Goal: Download file/media

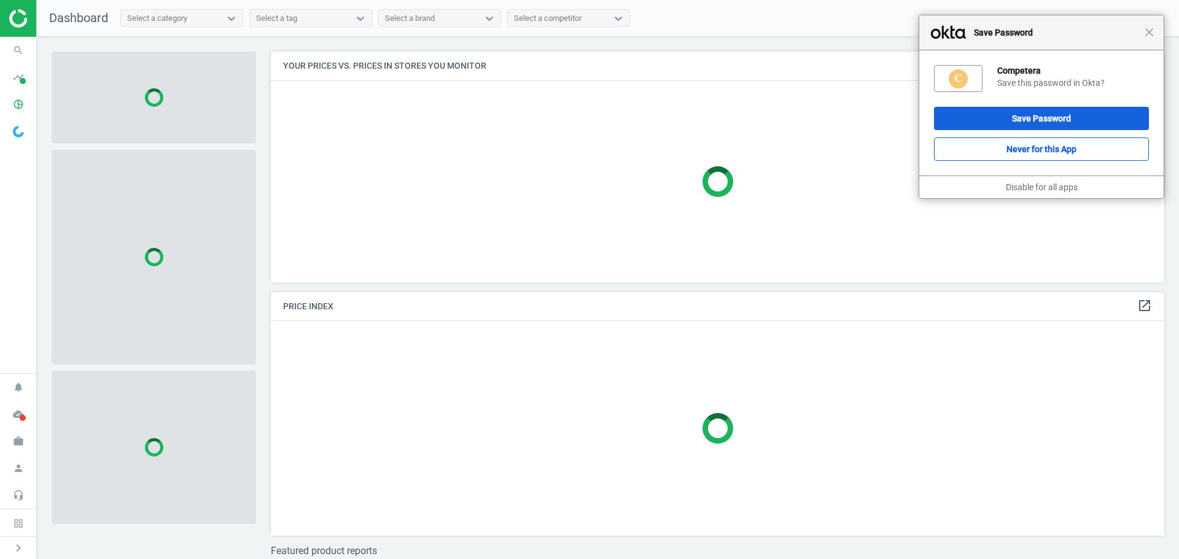
scroll to position [250, 903]
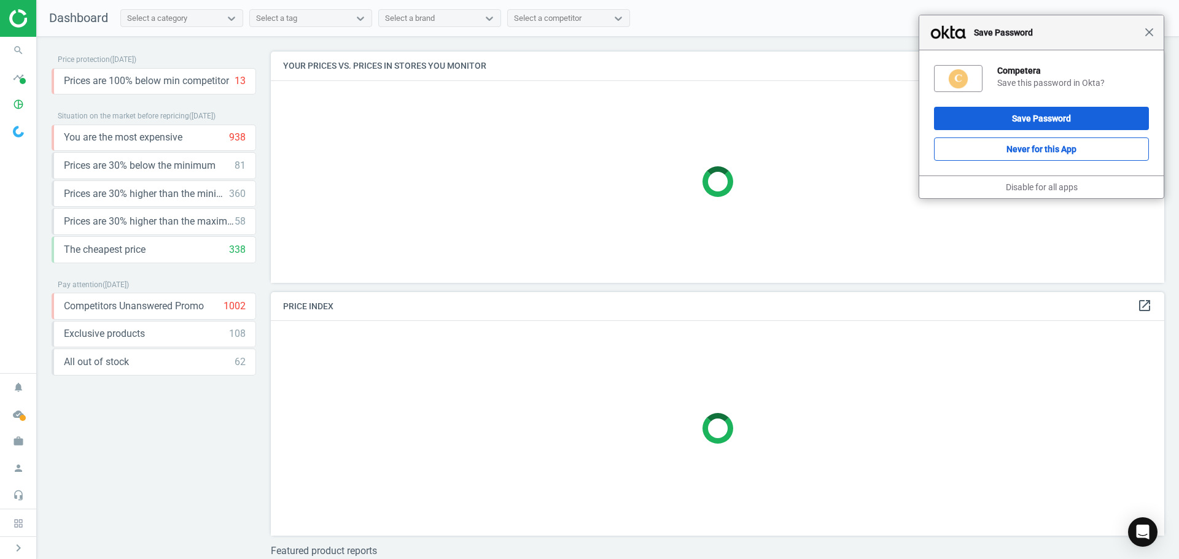
click at [1151, 32] on span "Close" at bounding box center [1149, 32] width 9 height 9
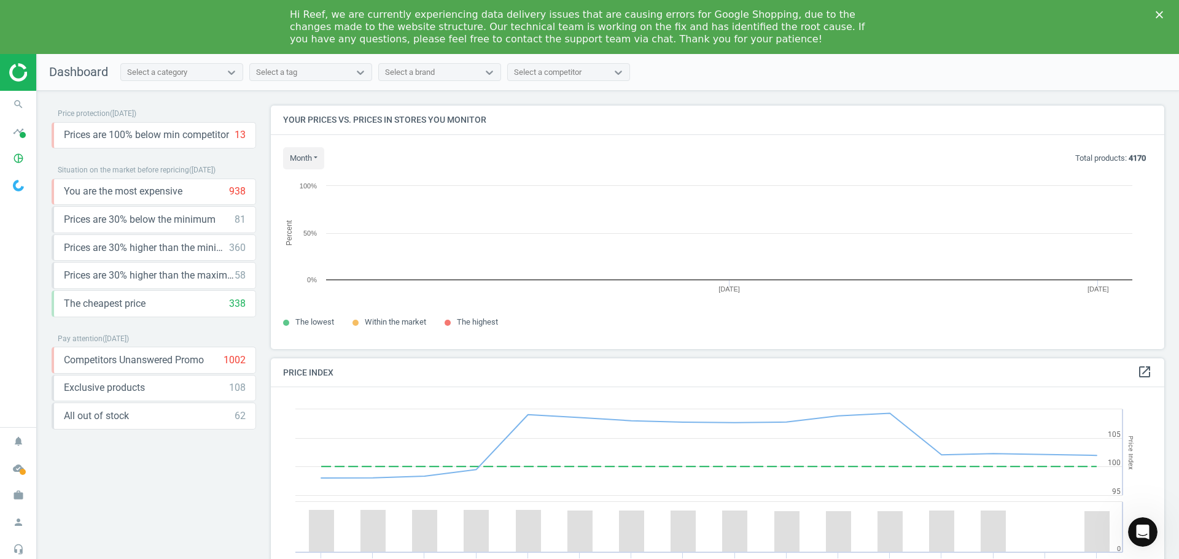
scroll to position [262, 903]
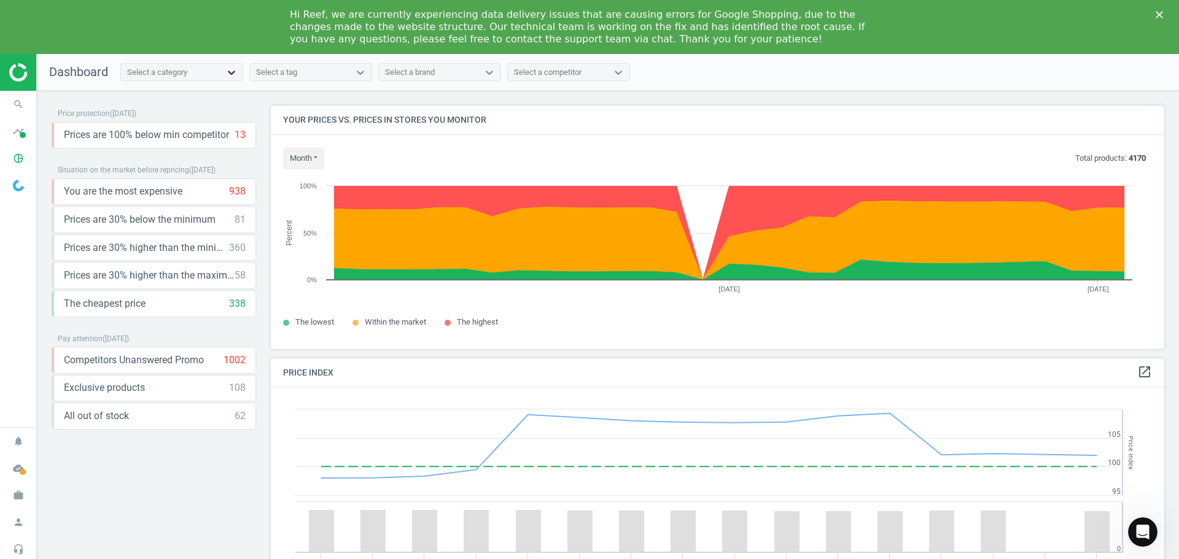
click at [229, 75] on icon at bounding box center [231, 72] width 12 height 12
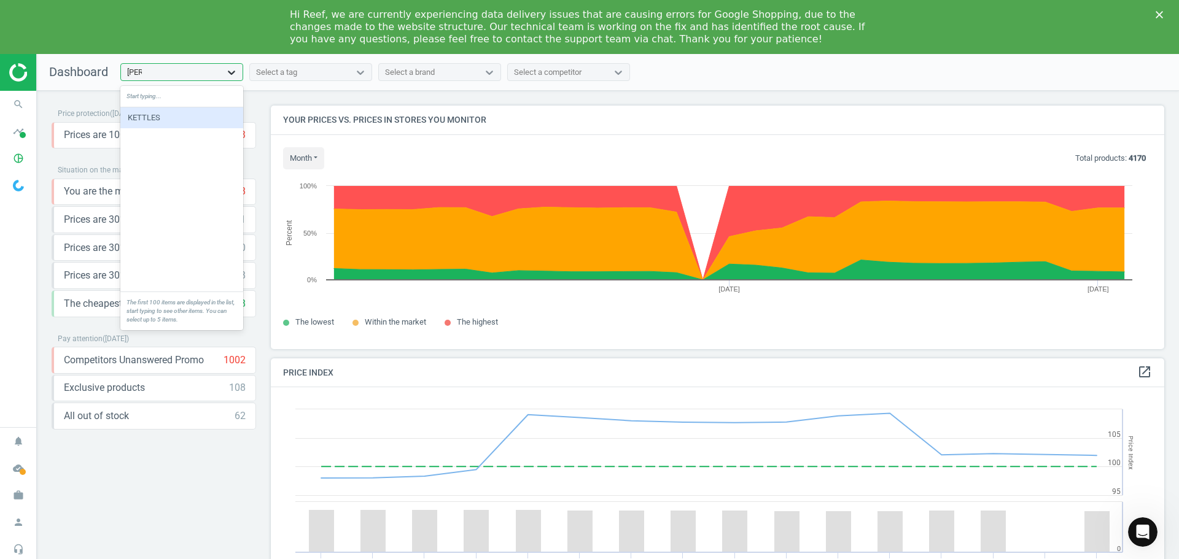
type input "kettl"
click at [195, 112] on div "KETTLES" at bounding box center [181, 117] width 123 height 21
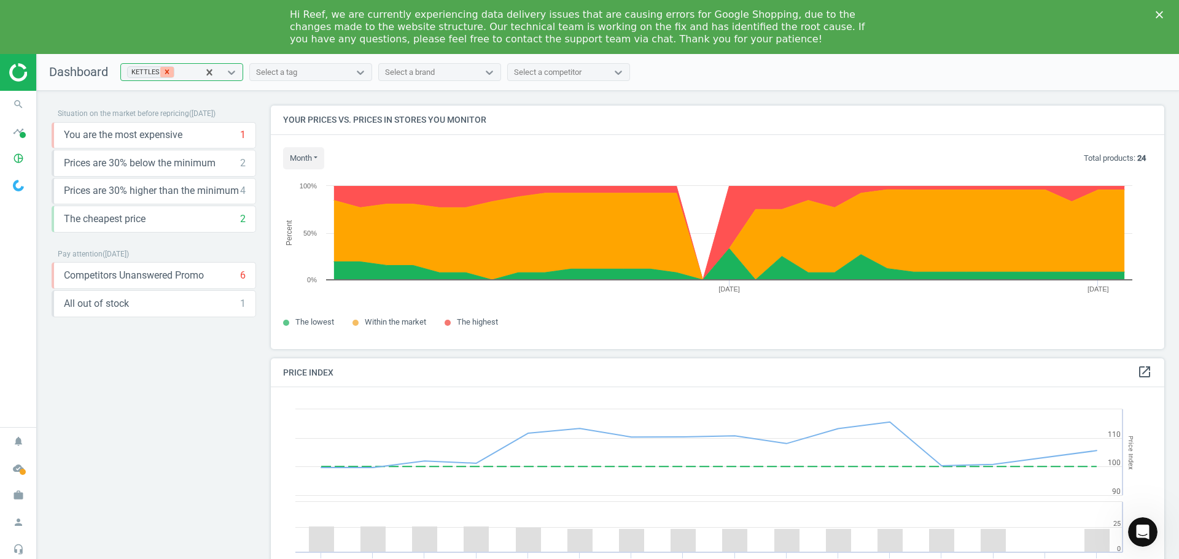
click at [163, 69] on icon at bounding box center [167, 72] width 9 height 9
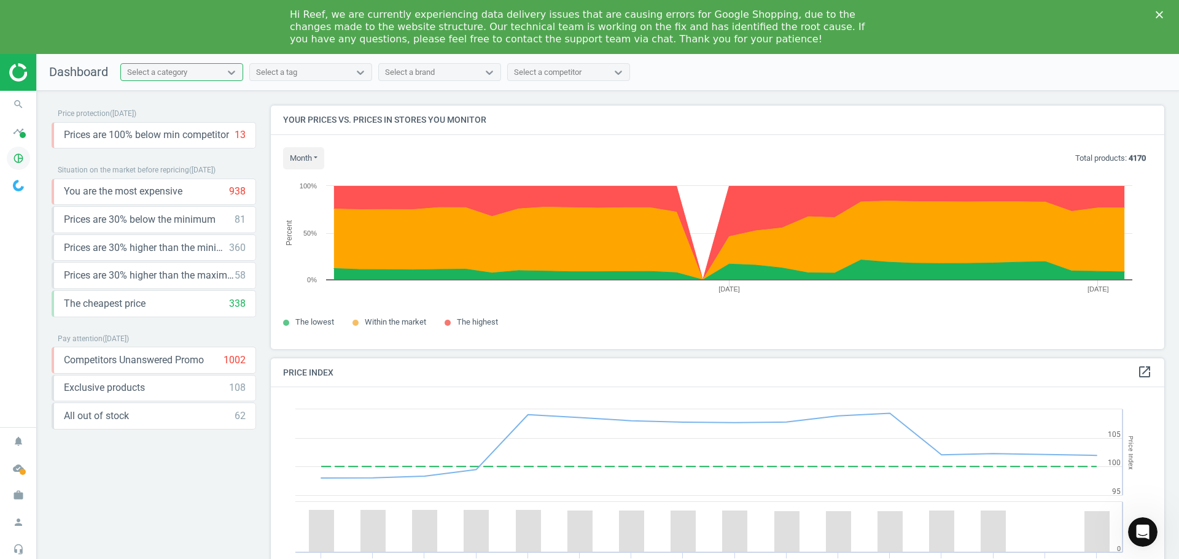
click at [20, 154] on icon "pie_chart_outlined" at bounding box center [18, 158] width 23 height 23
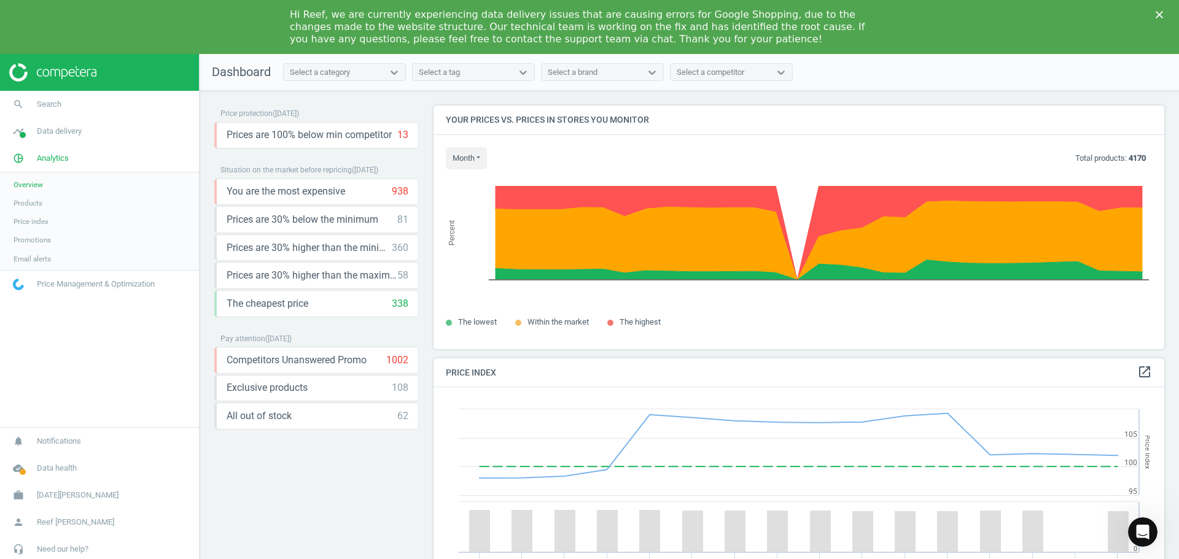
scroll to position [302, 741]
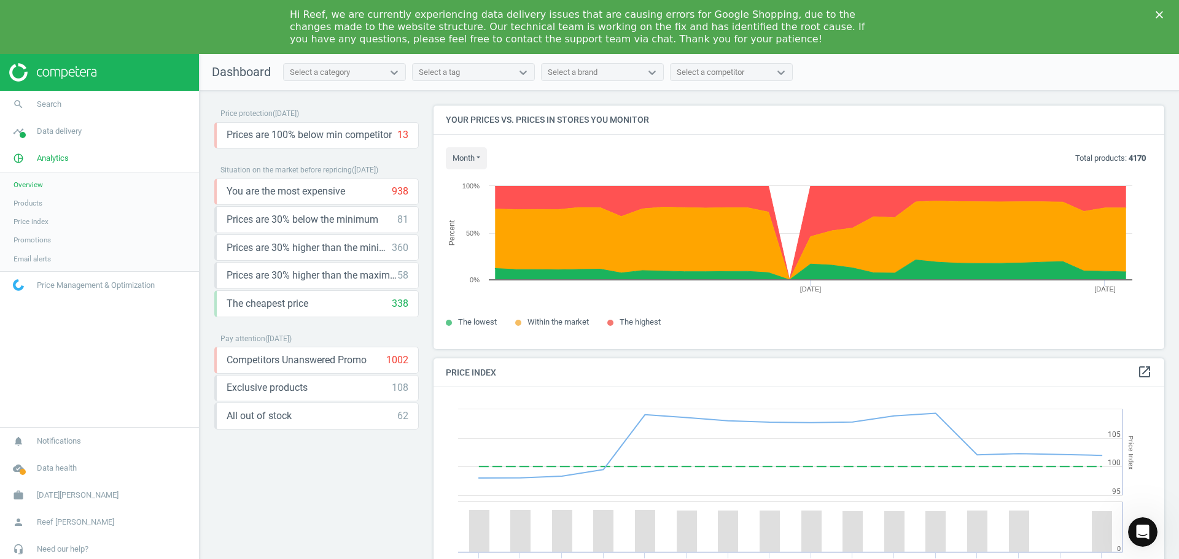
click at [28, 204] on span "Products" at bounding box center [28, 203] width 29 height 10
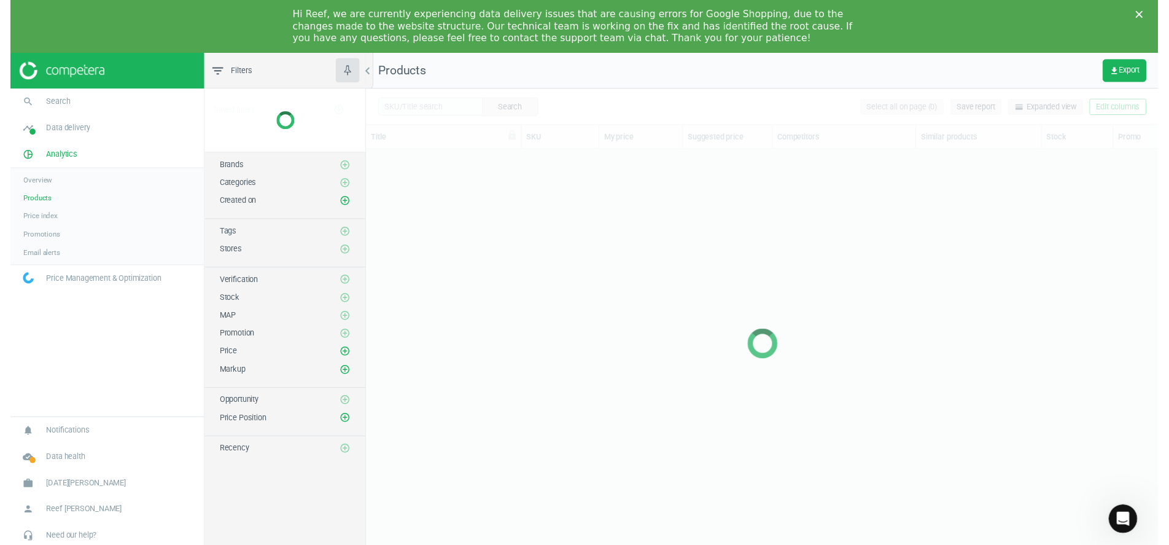
scroll to position [419, 804]
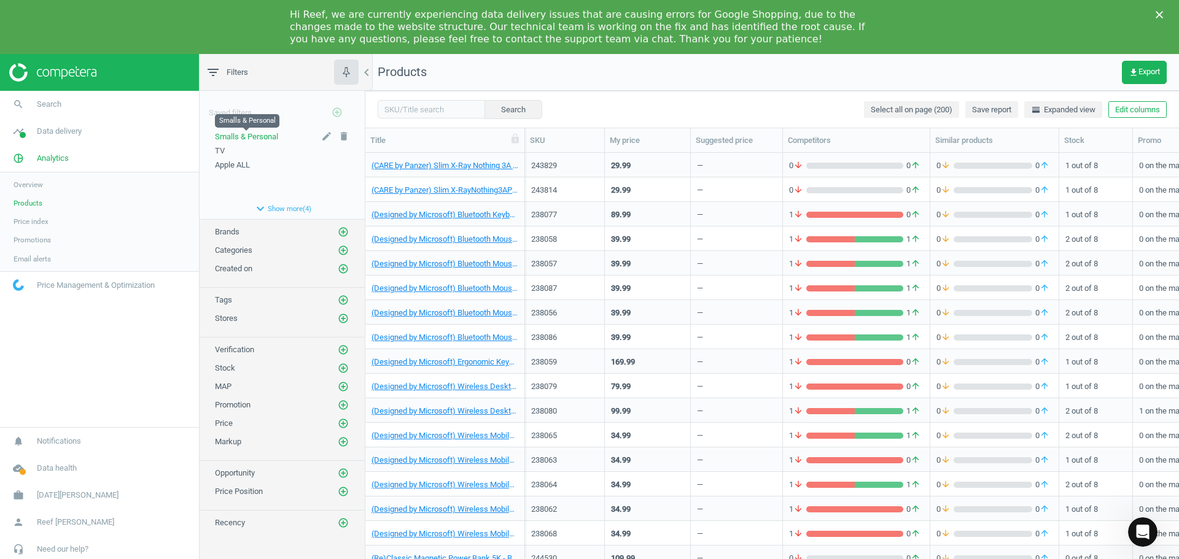
click at [258, 135] on span "Smalls & Personal" at bounding box center [246, 136] width 63 height 9
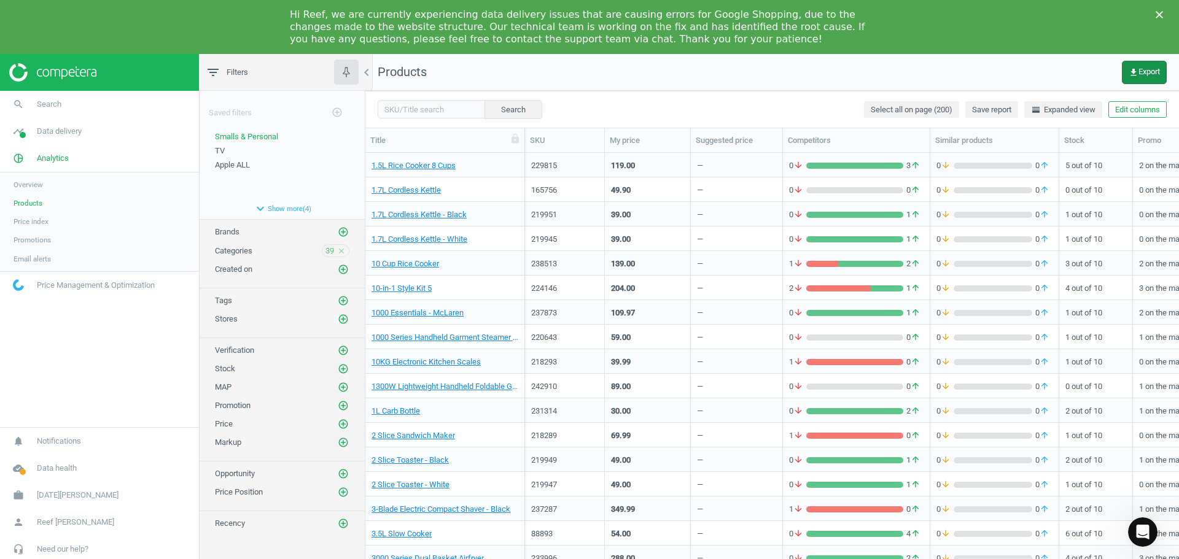
click at [1142, 68] on span "get_app Export" at bounding box center [1144, 73] width 31 height 10
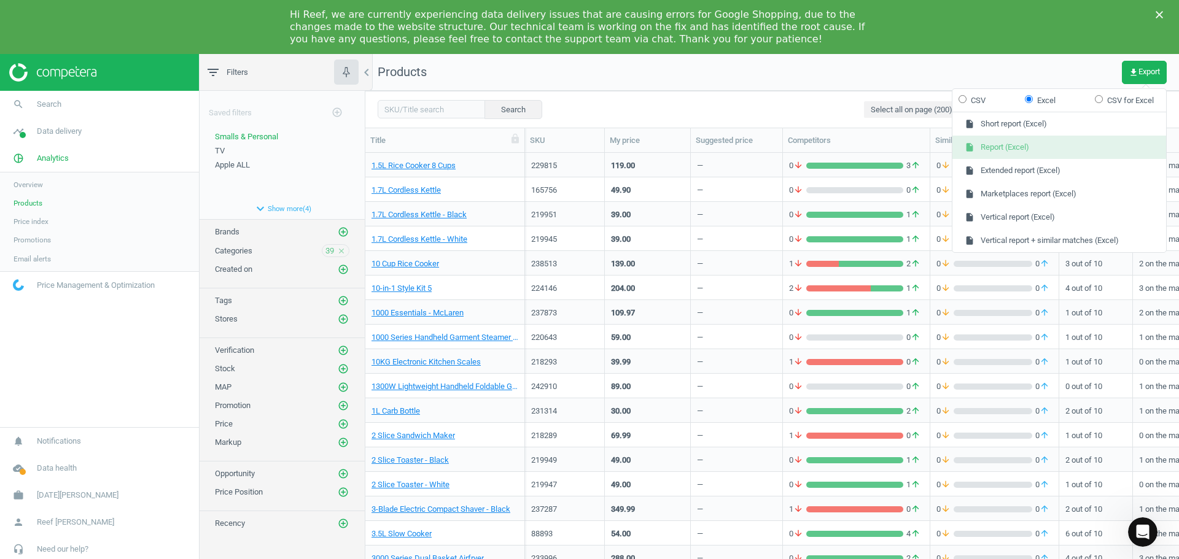
click at [1007, 149] on button "insert_drive_file Report (Excel)" at bounding box center [1059, 147] width 214 height 23
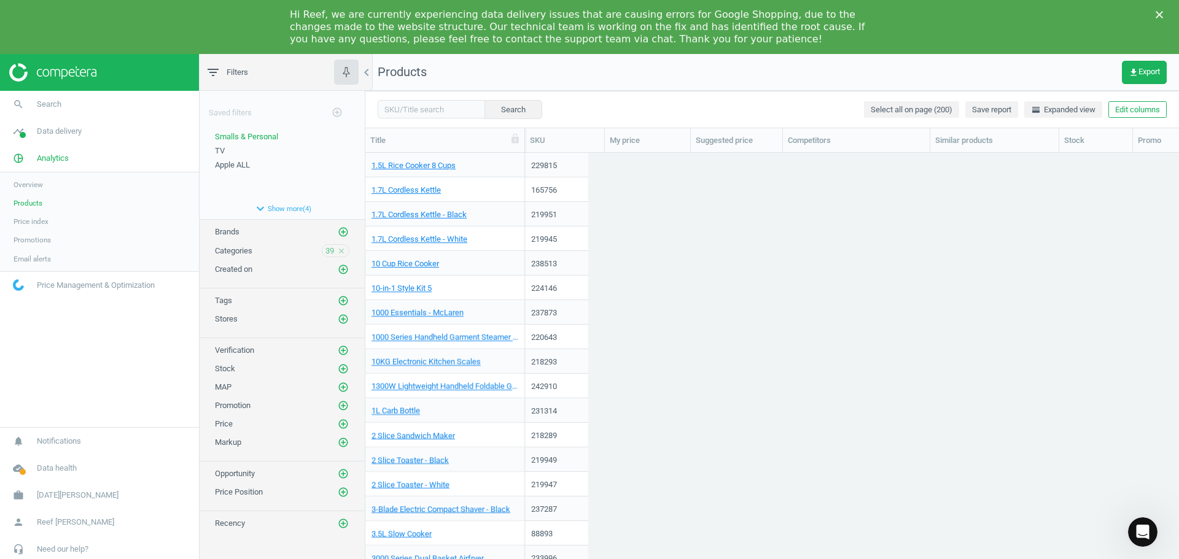
scroll to position [419, 804]
